Goal: Task Accomplishment & Management: Complete application form

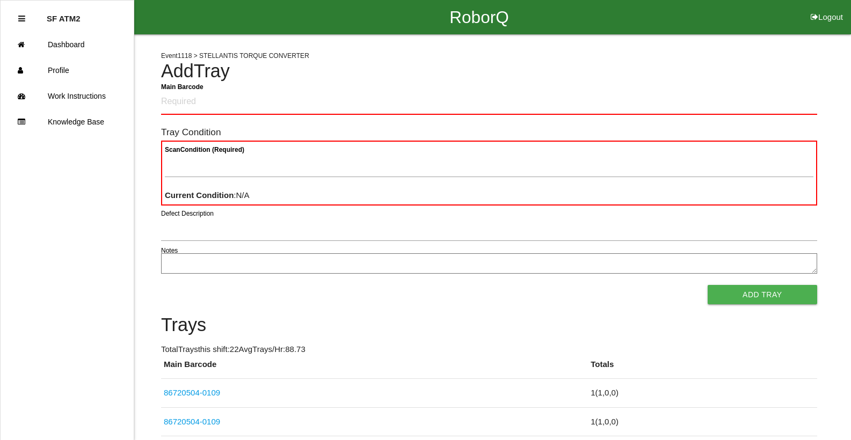
click at [751, 72] on h4 "Add Tray" at bounding box center [489, 71] width 656 height 20
click at [665, 99] on Barcode "Main Barcode" at bounding box center [489, 102] width 656 height 25
click at [748, 106] on Barcode "Main Barcode" at bounding box center [489, 102] width 656 height 25
type Barcode "86720504-0111"
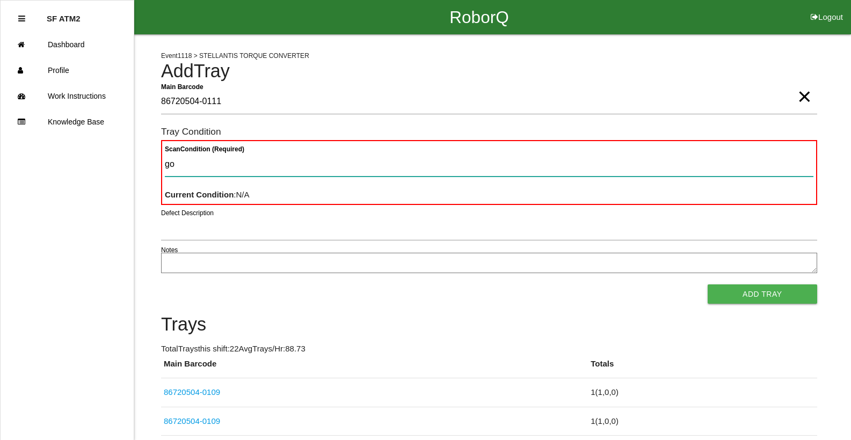
type Condition "goo"
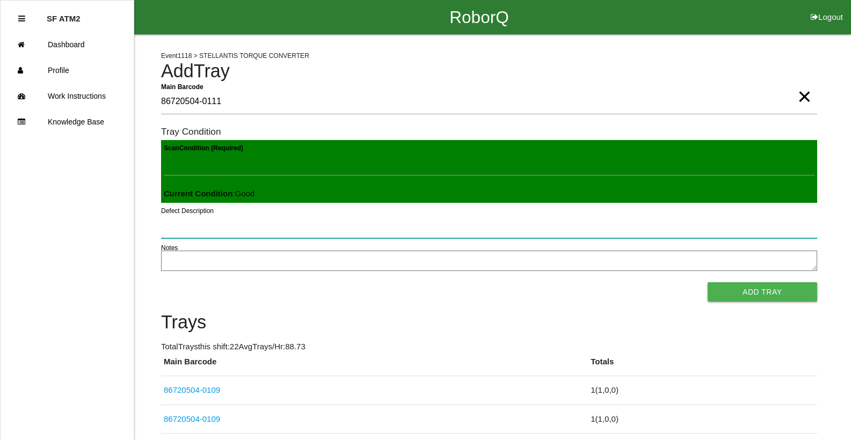
click at [707, 282] on button "Add Tray" at bounding box center [761, 291] width 109 height 19
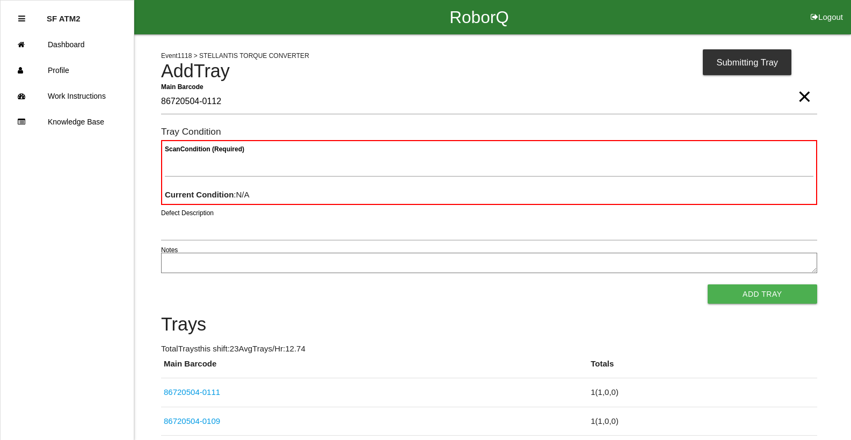
type Barcode "86720504-0112"
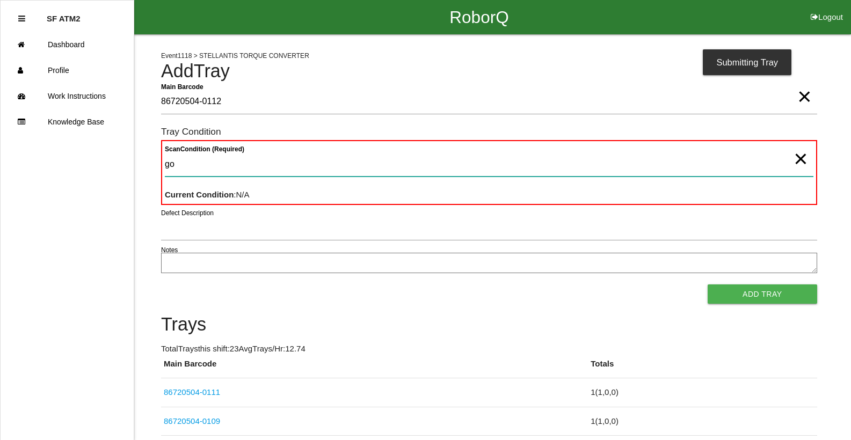
type Condition "goo"
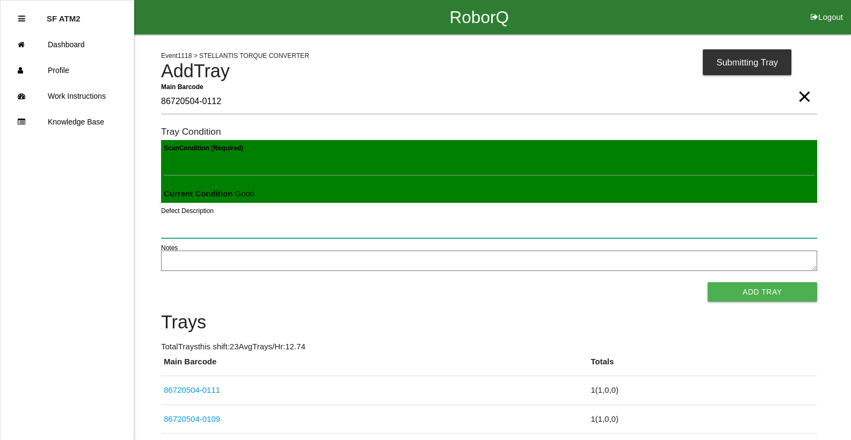
click at [707, 282] on button "Add Tray" at bounding box center [761, 291] width 109 height 19
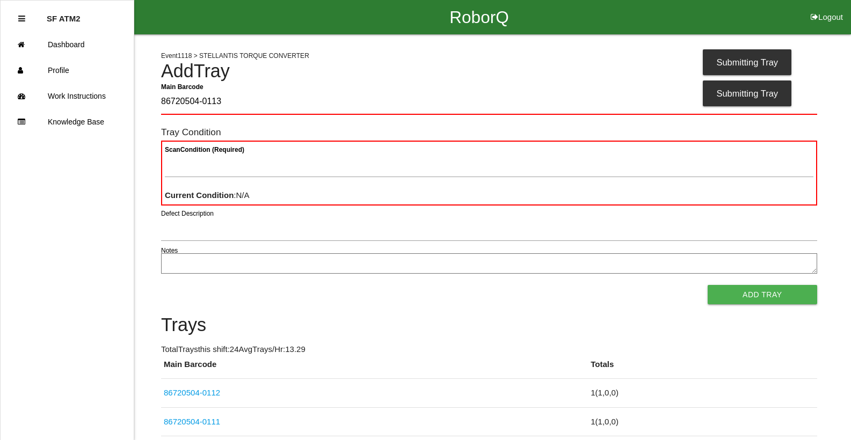
type Barcode "86720504-0113"
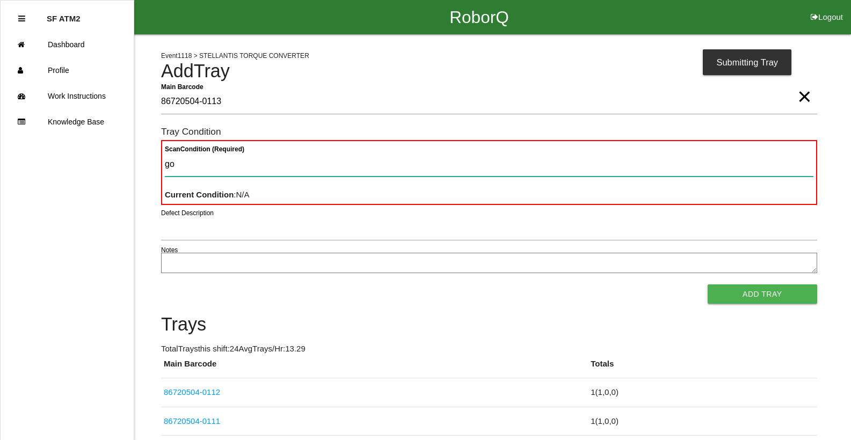
type Condition "goo"
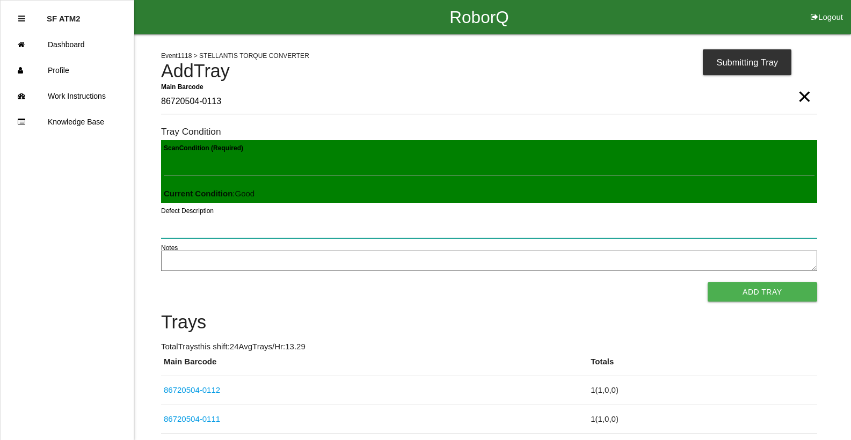
click at [707, 282] on button "Add Tray" at bounding box center [761, 291] width 109 height 19
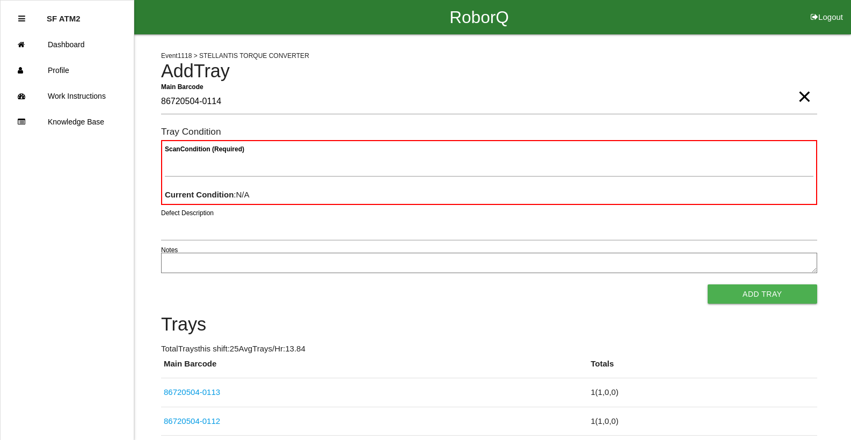
type Barcode "86720504-0114"
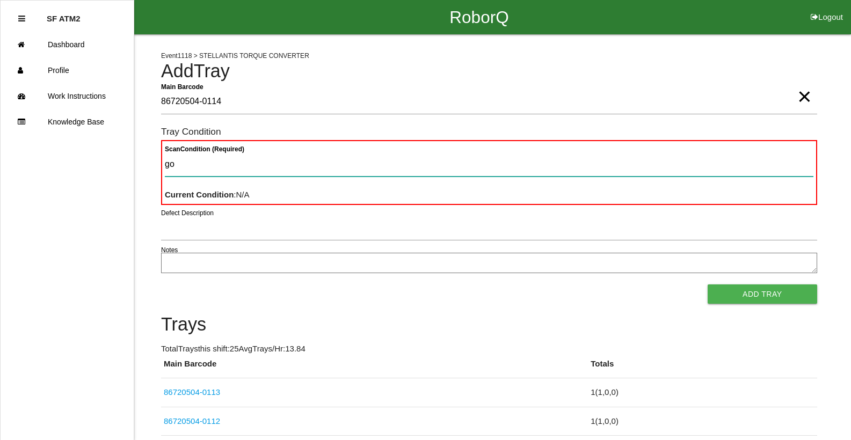
type Condition "goo"
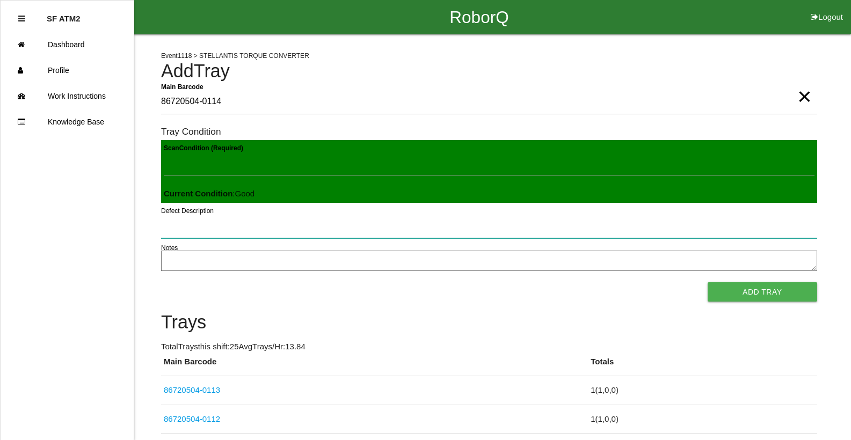
click at [707, 282] on button "Add Tray" at bounding box center [761, 291] width 109 height 19
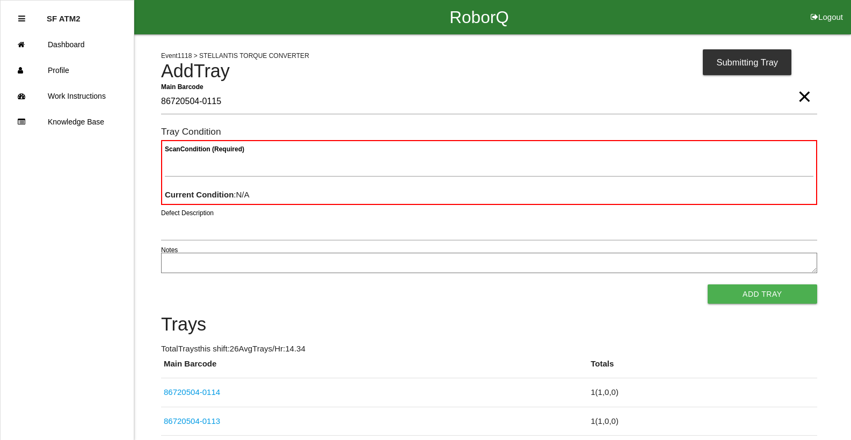
type Barcode "86720504-0115"
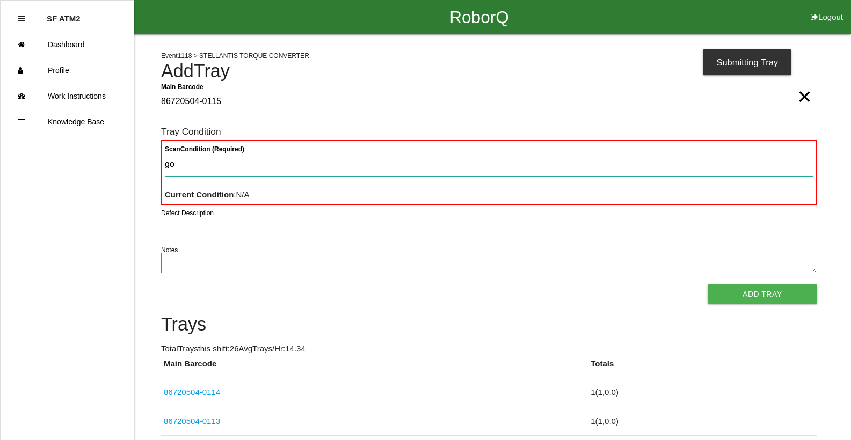
type Condition "goo"
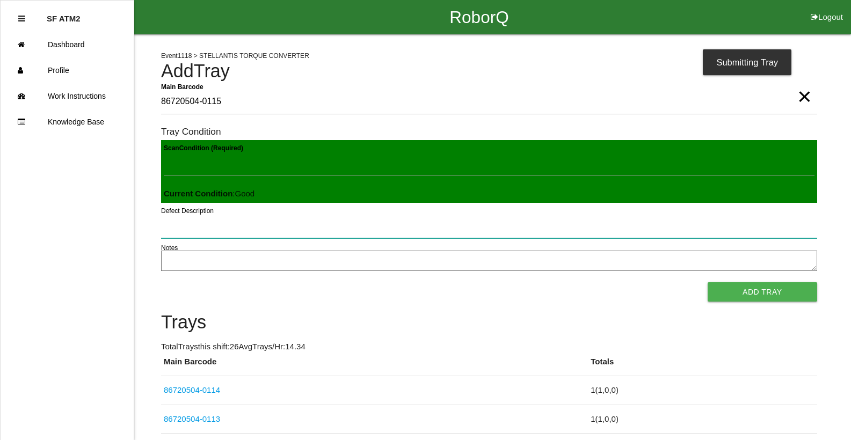
click at [707, 282] on button "Add Tray" at bounding box center [761, 291] width 109 height 19
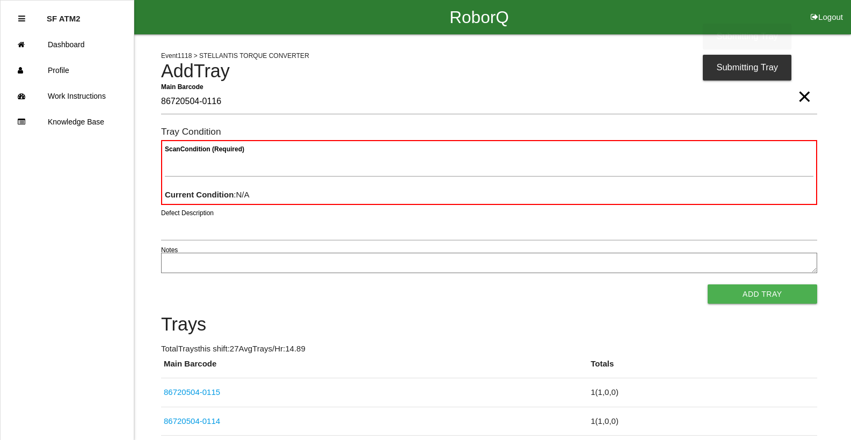
type Barcode "86720504-0116"
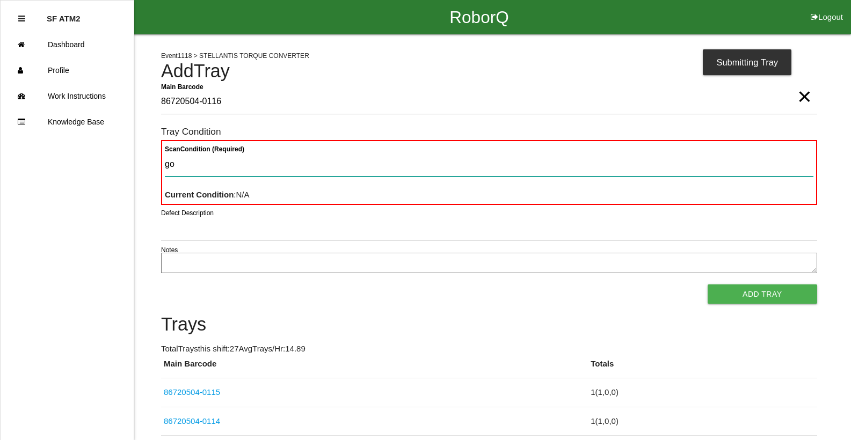
type Condition "goo"
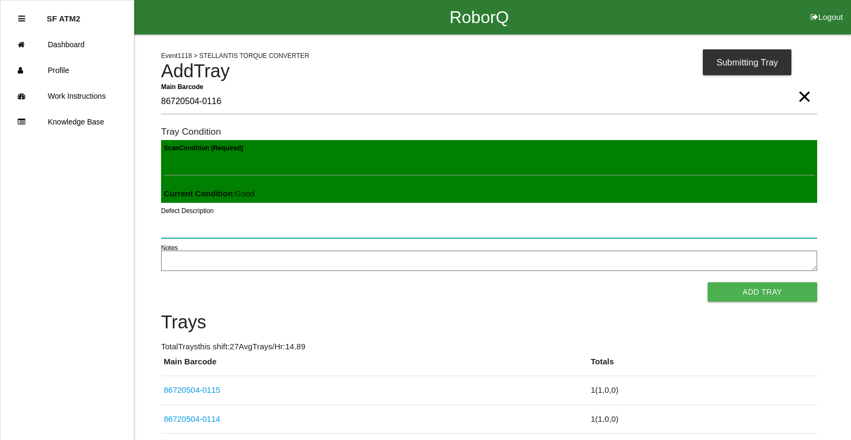
click at [707, 282] on button "Add Tray" at bounding box center [761, 291] width 109 height 19
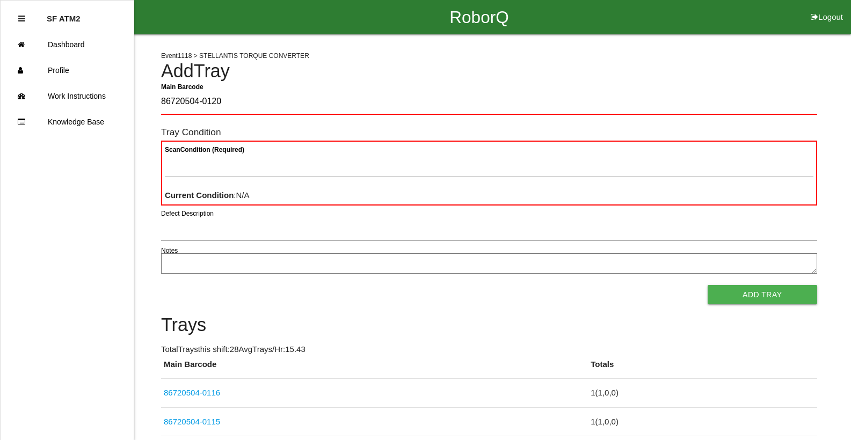
type Barcode "86720504-0120"
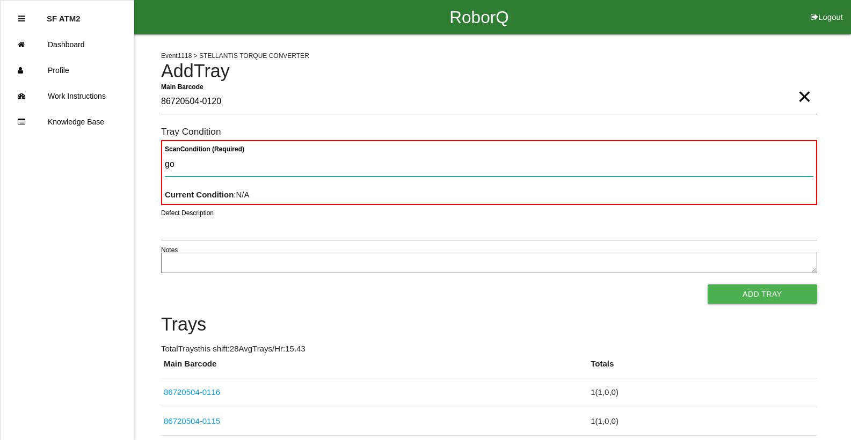
type Condition "goo"
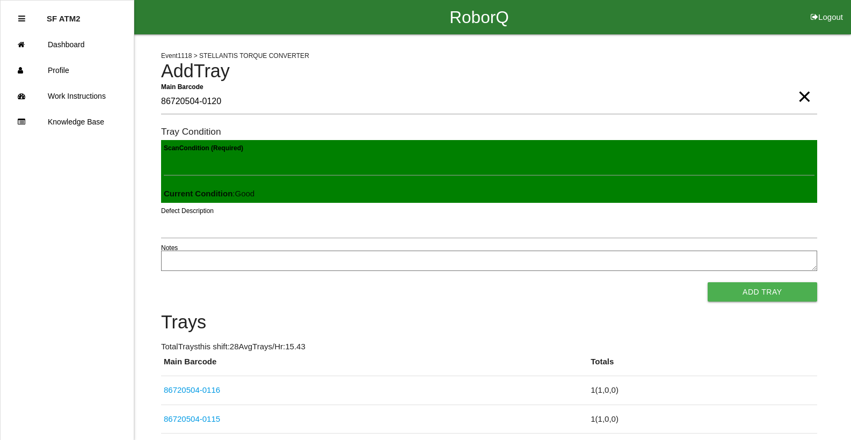
click at [707, 282] on button "Add Tray" at bounding box center [761, 291] width 109 height 19
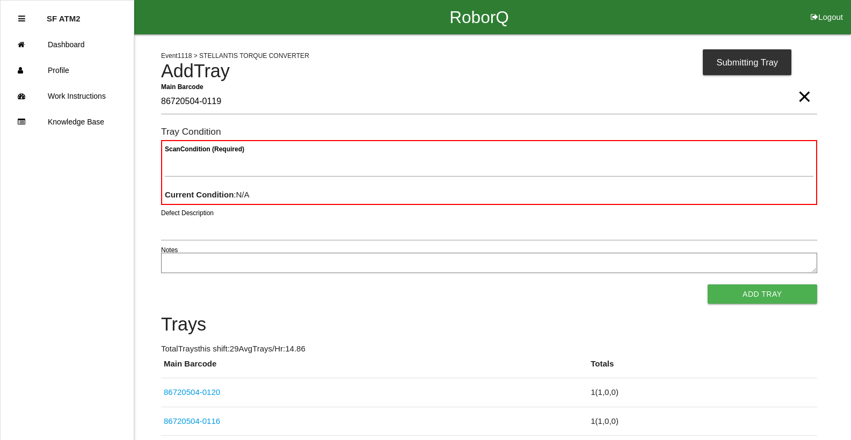
type Barcode "86720504-0119"
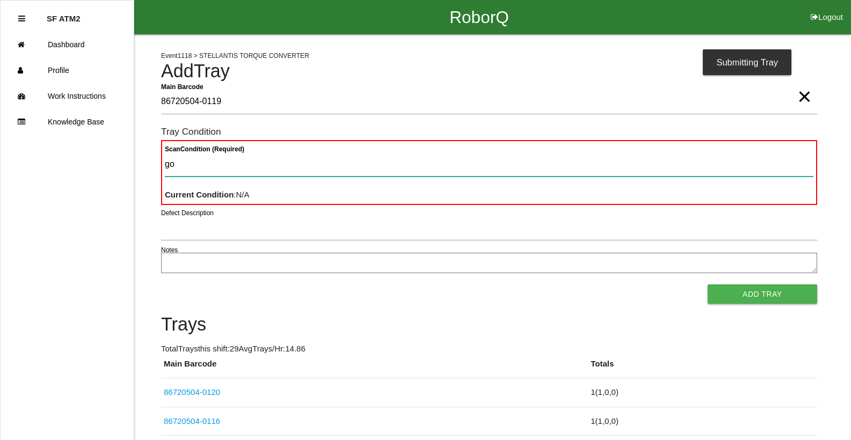
type Condition "goo"
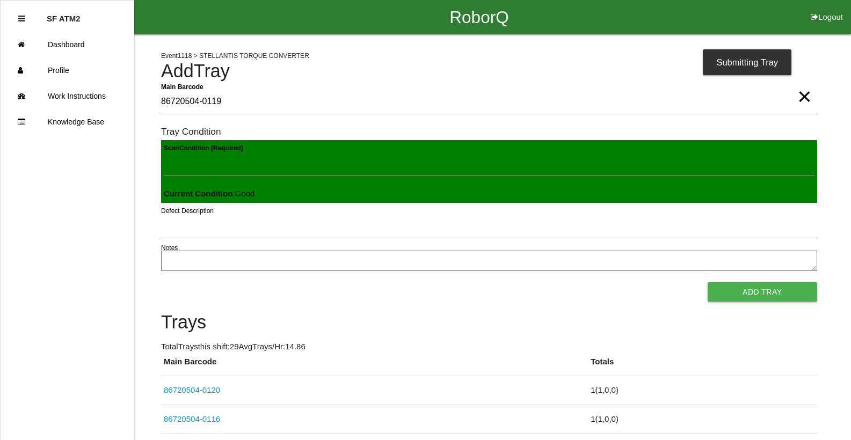
click at [707, 282] on button "Add Tray" at bounding box center [761, 291] width 109 height 19
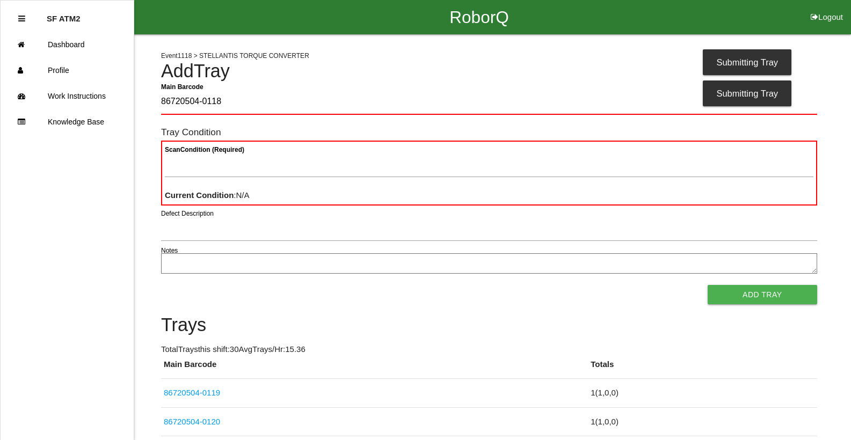
type Barcode "86720504-0118"
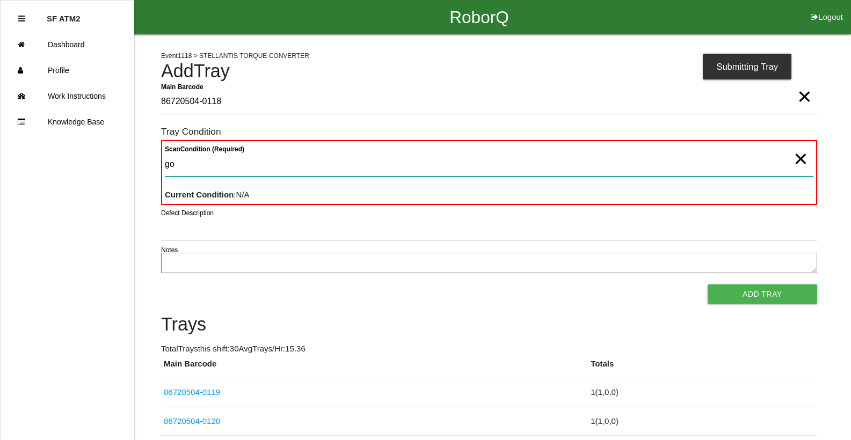
type Condition "goo"
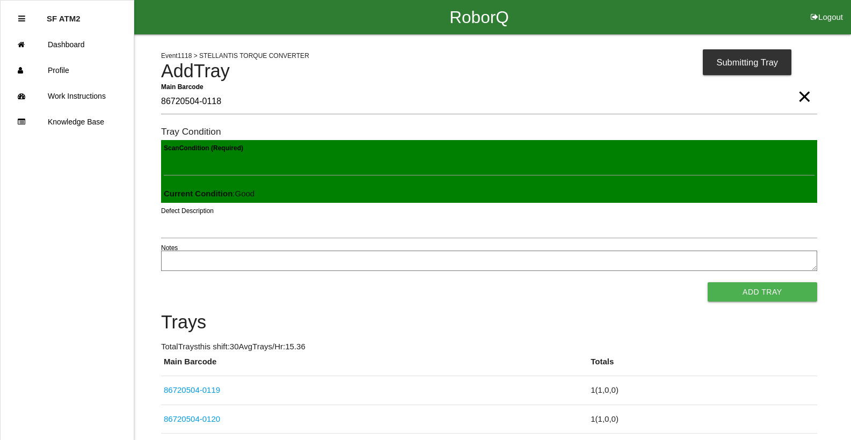
click at [707, 282] on button "Add Tray" at bounding box center [761, 291] width 109 height 19
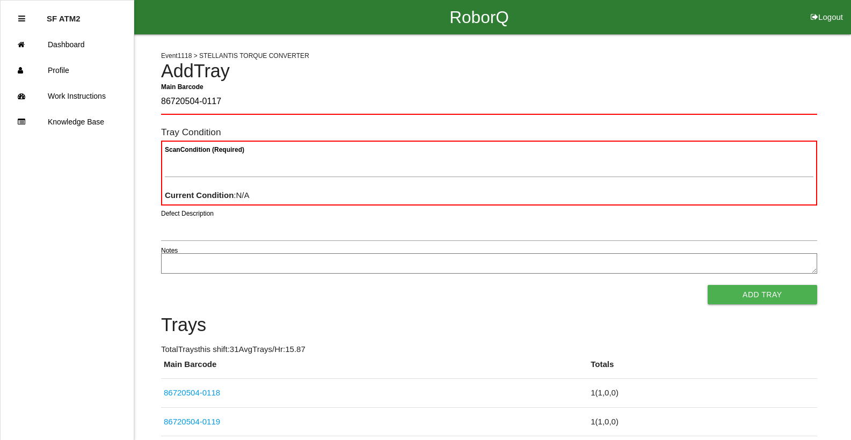
type Barcode "86720504-0117"
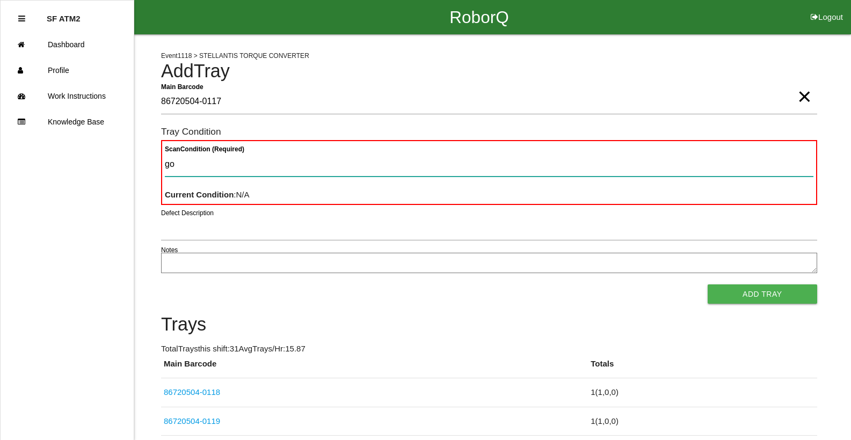
type Condition "goo"
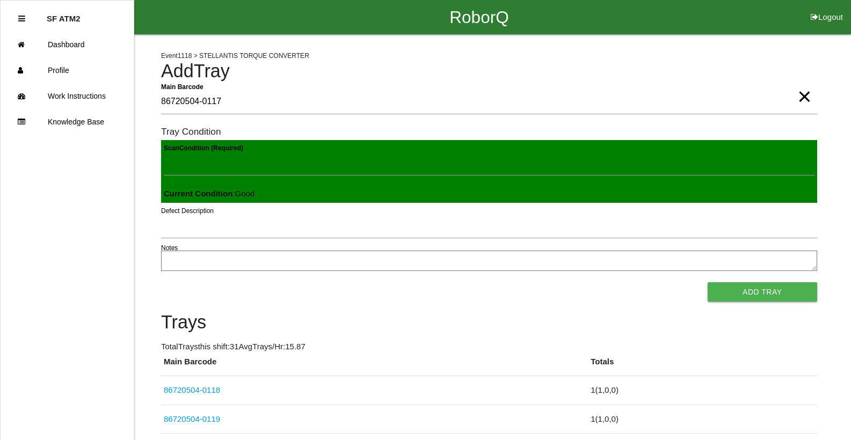
click at [707, 282] on button "Add Tray" at bounding box center [761, 291] width 109 height 19
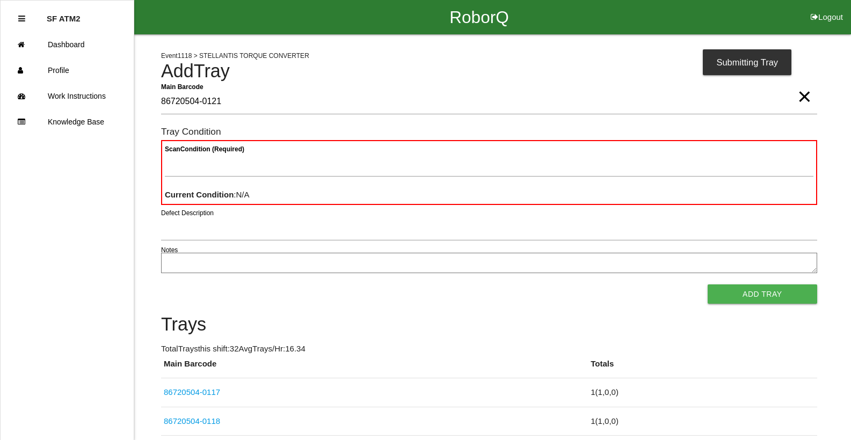
type Barcode "86720504-0121"
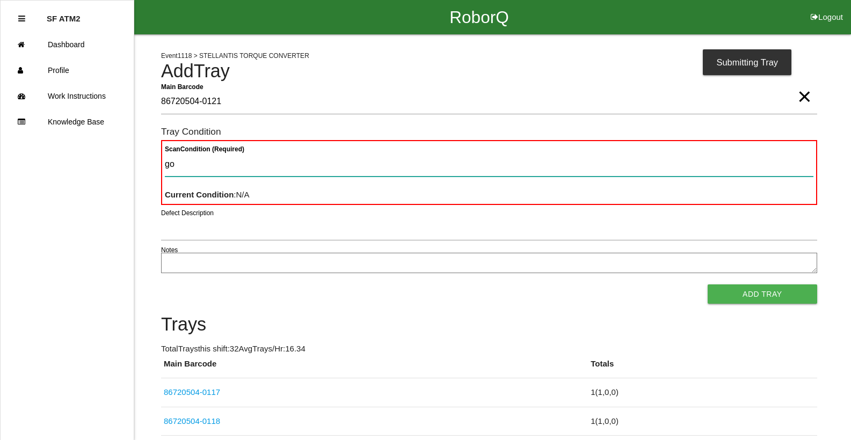
type Condition "goo"
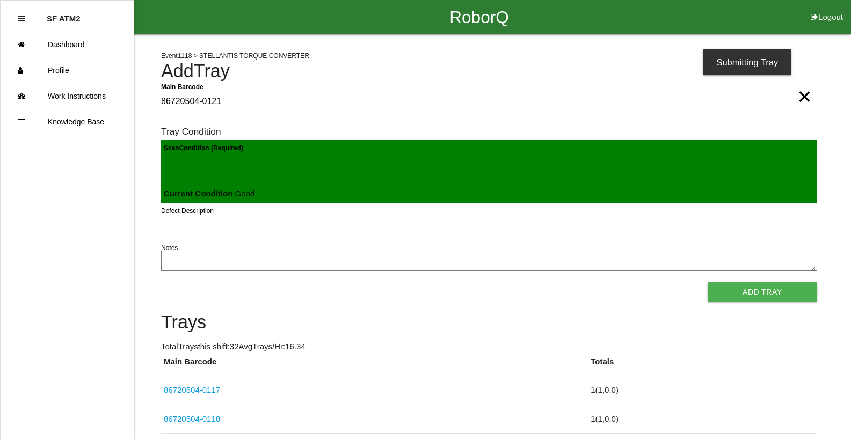
click at [707, 282] on button "Add Tray" at bounding box center [761, 291] width 109 height 19
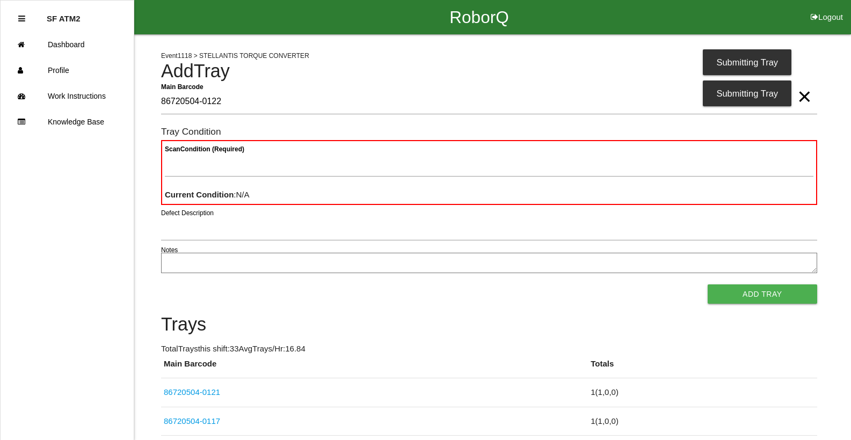
type Barcode "86720504-0122"
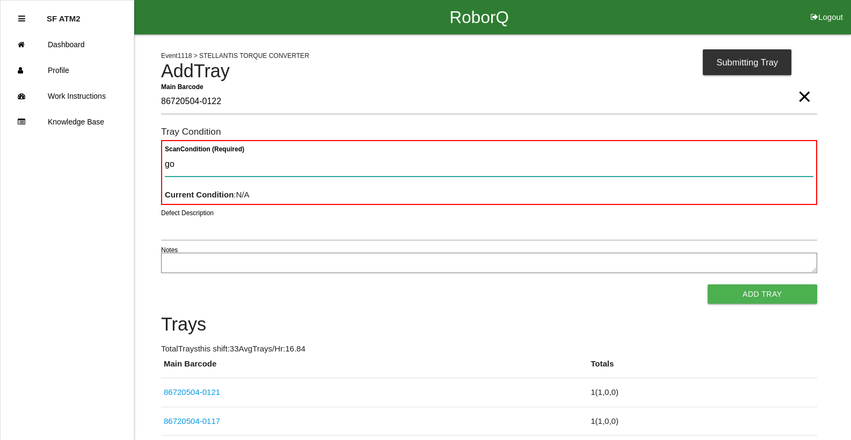
type Condition "goo"
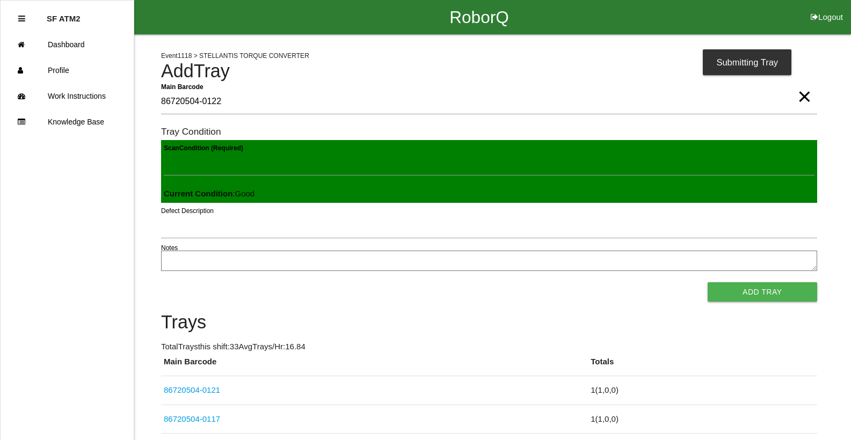
click at [707, 282] on button "Add Tray" at bounding box center [761, 291] width 109 height 19
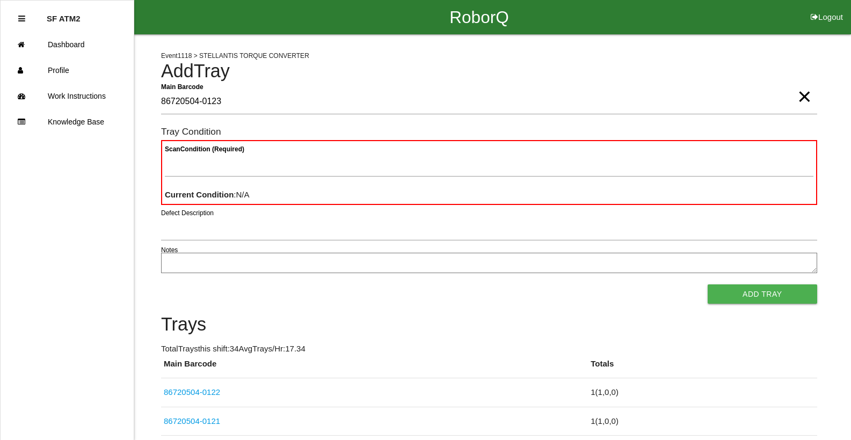
type Barcode "86720504-0123"
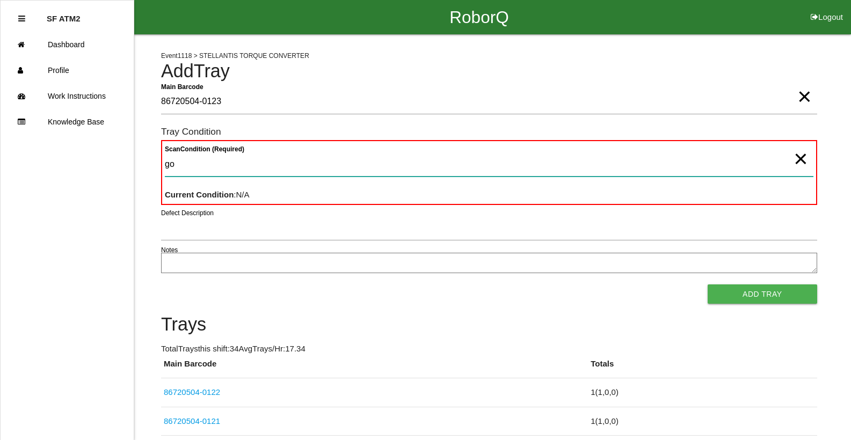
type Condition "goo"
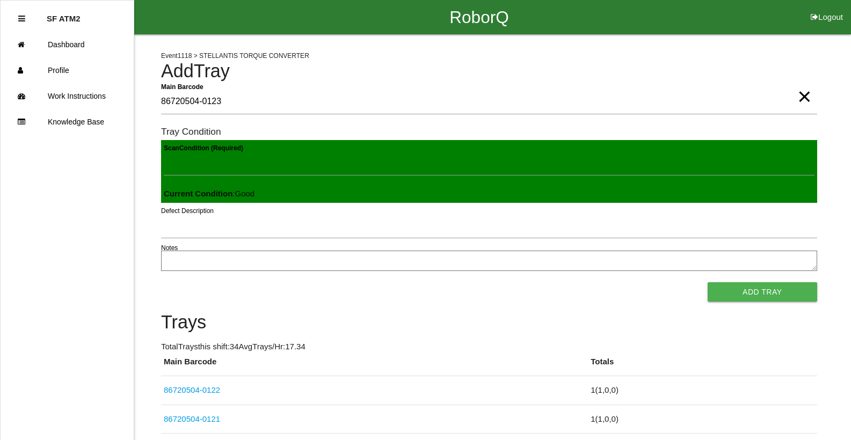
click at [707, 282] on button "Add Tray" at bounding box center [761, 291] width 109 height 19
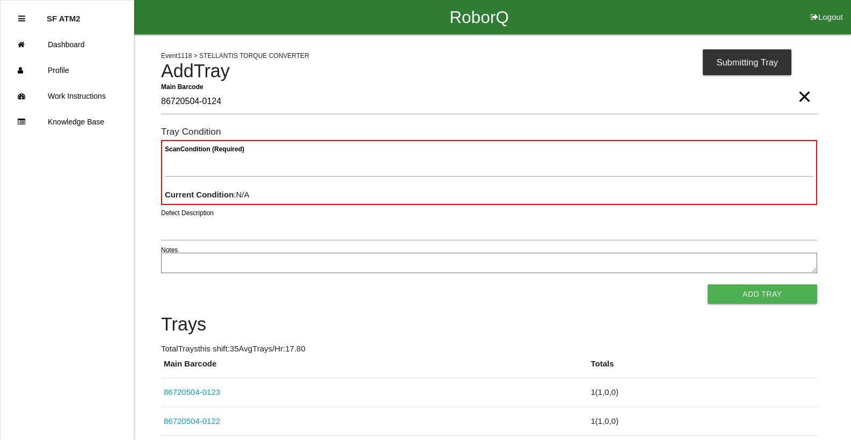
type Barcode "86720504-0124"
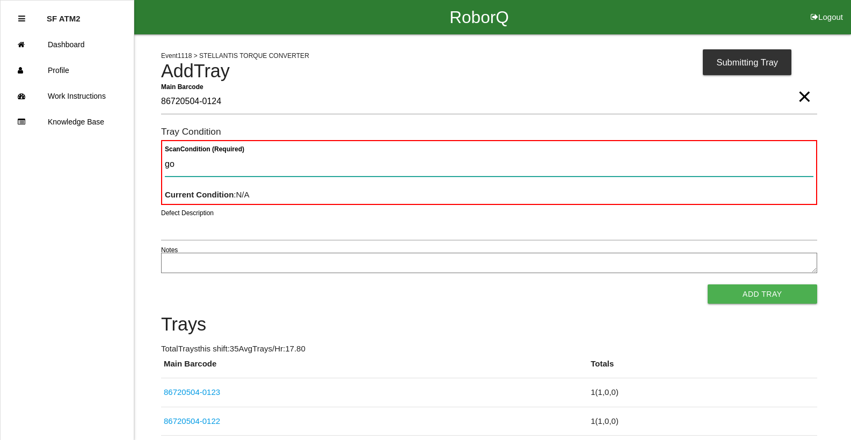
type Condition "goo"
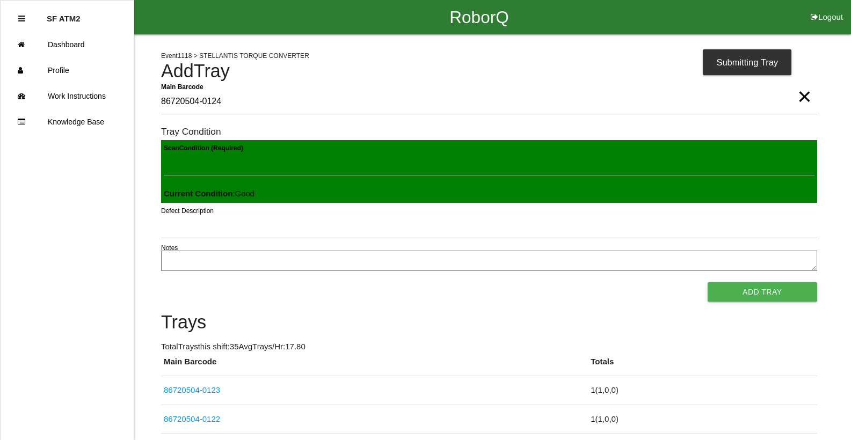
click at [707, 282] on button "Add Tray" at bounding box center [761, 291] width 109 height 19
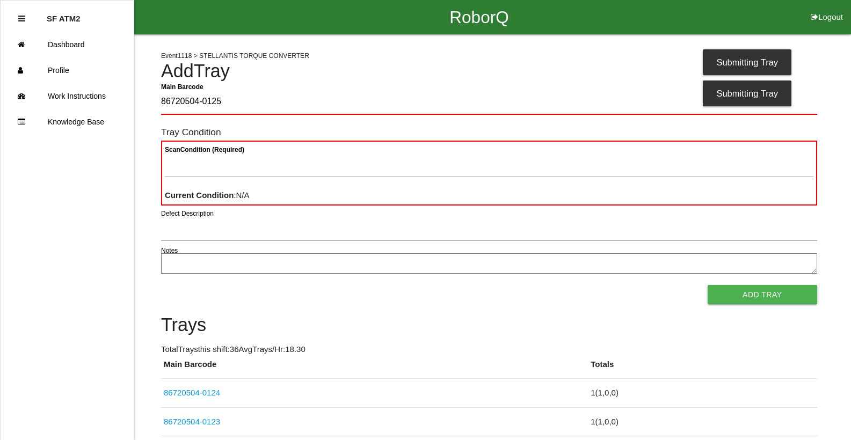
type Barcode "86720504-0125"
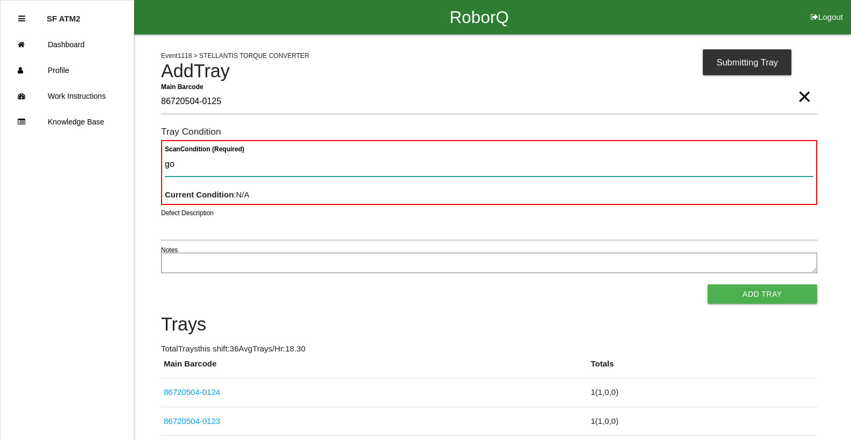
type Condition "goo"
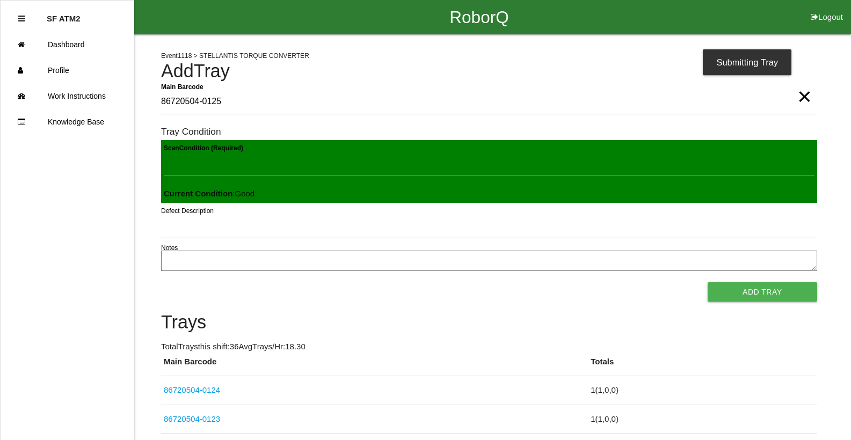
click at [707, 282] on button "Add Tray" at bounding box center [761, 291] width 109 height 19
